Goal: Information Seeking & Learning: Understand process/instructions

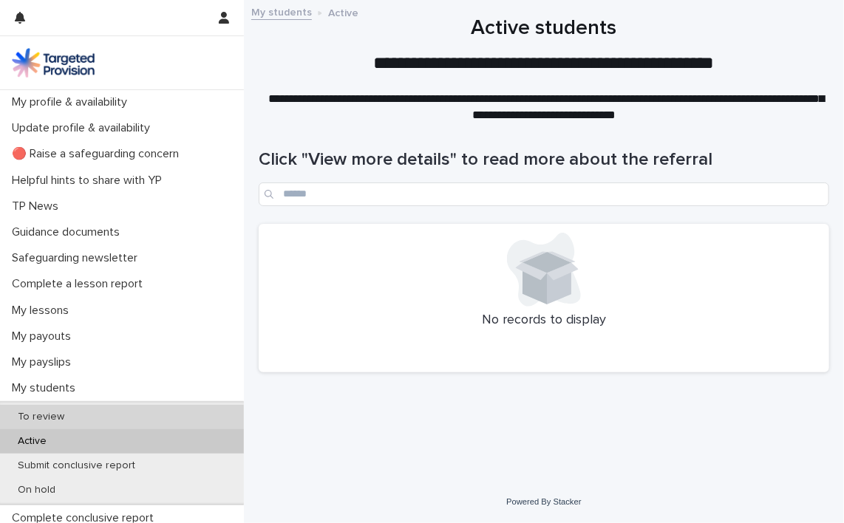
click at [71, 412] on p "To review" at bounding box center [41, 417] width 70 height 13
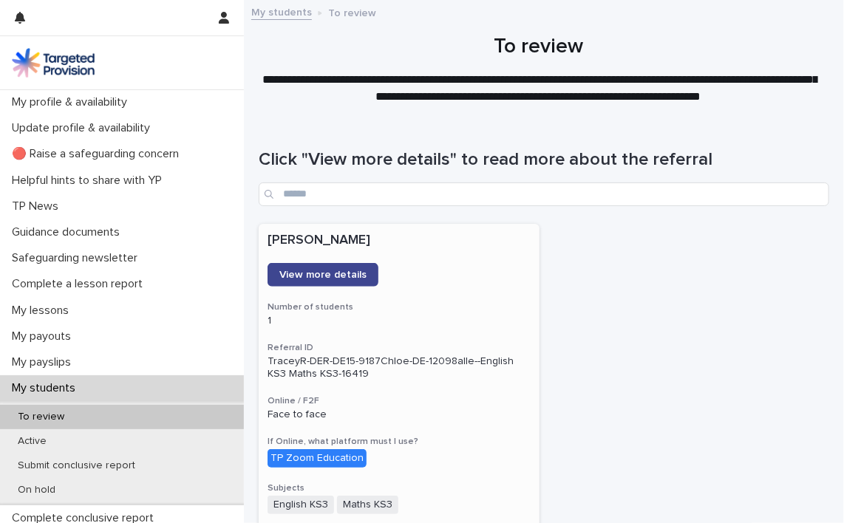
click at [306, 269] on link "View more details" at bounding box center [322, 275] width 111 height 24
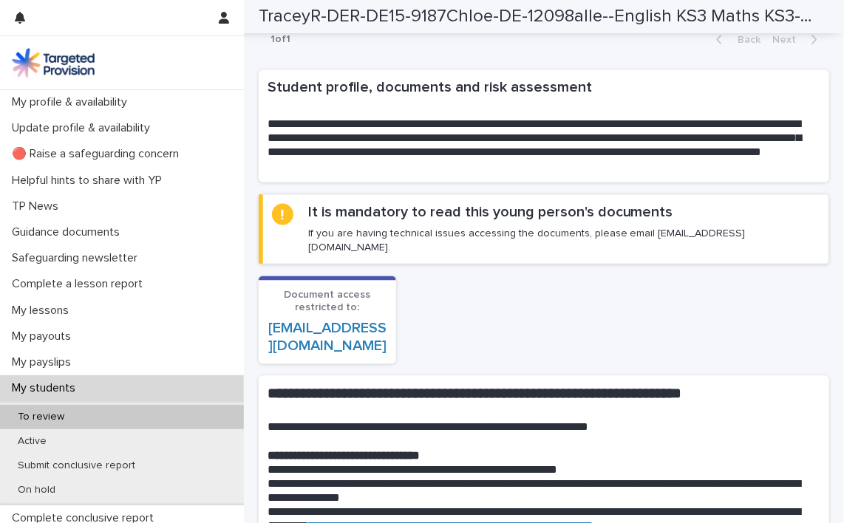
scroll to position [1044, 0]
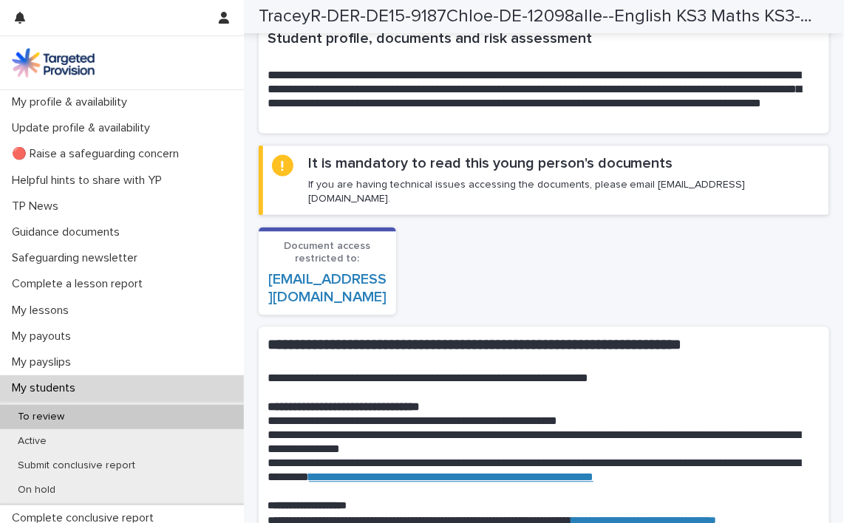
click at [358, 247] on p "Document access restricted to:" at bounding box center [327, 253] width 120 height 25
click at [341, 174] on div "It is mandatory to read this young person's documents If you are having technic…" at bounding box center [563, 180] width 511 height 50
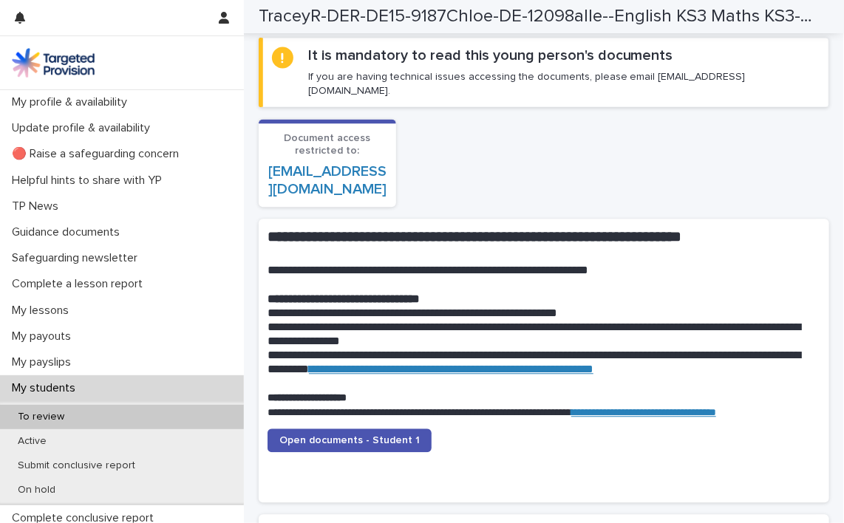
scroll to position [1182, 0]
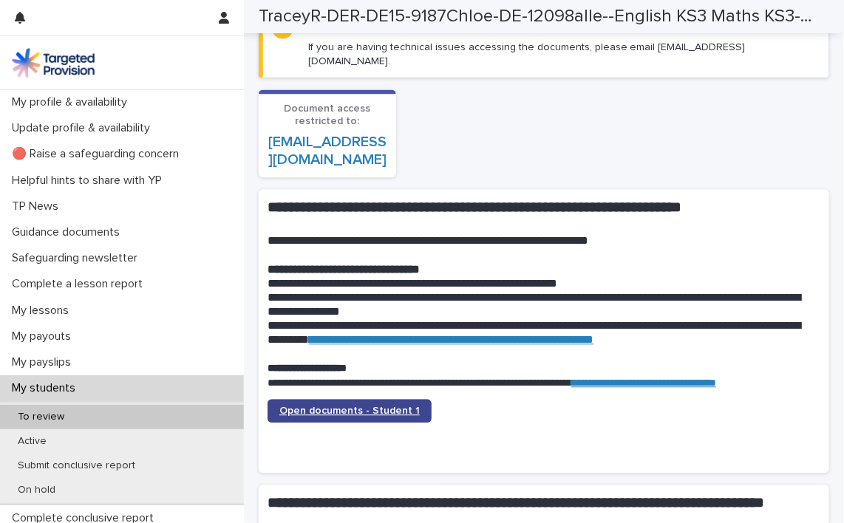
click at [308, 406] on span "Open documents - Student 1" at bounding box center [349, 411] width 140 height 10
click at [335, 406] on span "Open documents - Student 1" at bounding box center [349, 411] width 140 height 10
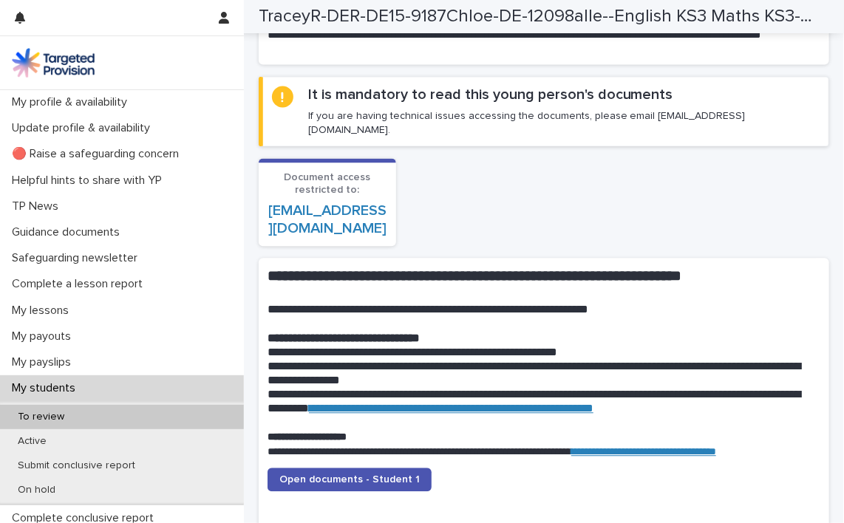
scroll to position [1143, 0]
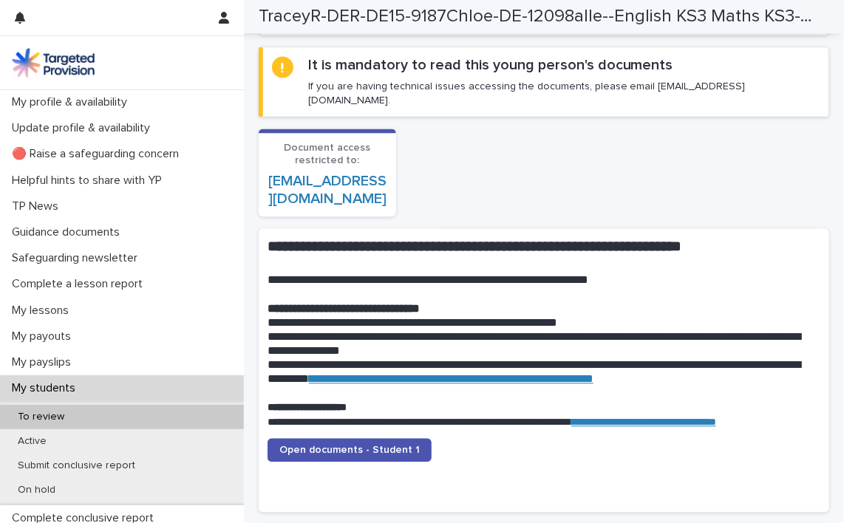
click at [539, 373] on link "**********" at bounding box center [451, 378] width 284 height 11
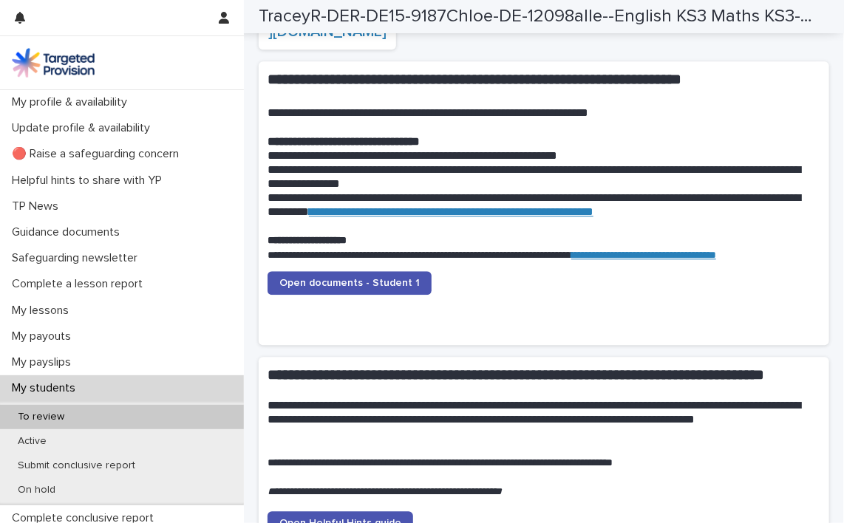
scroll to position [1409, 0]
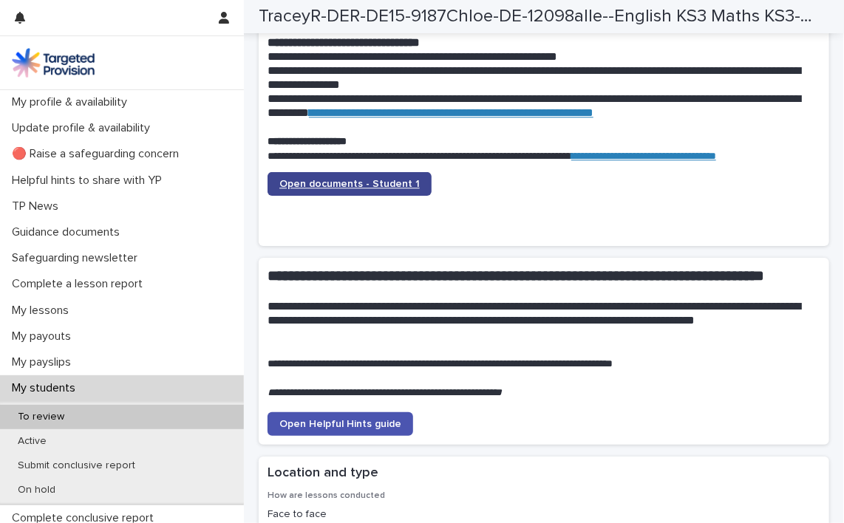
click at [346, 179] on span "Open documents - Student 1" at bounding box center [349, 184] width 140 height 10
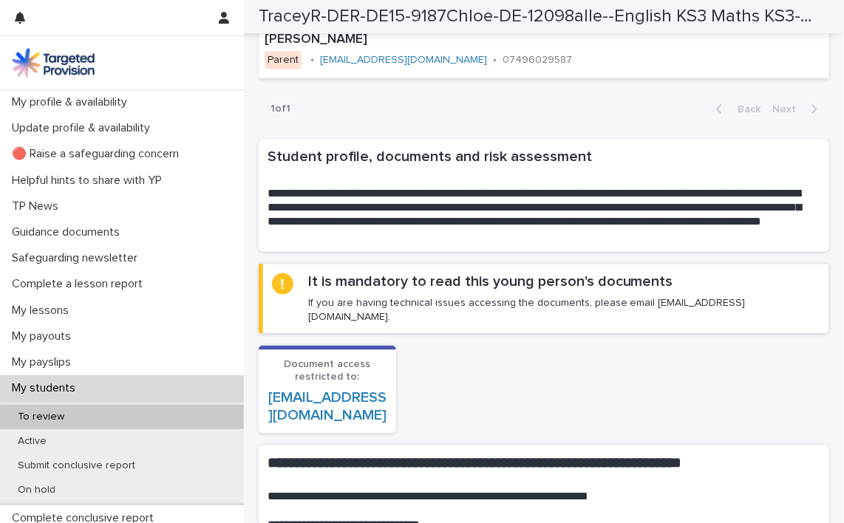
scroll to position [995, 0]
